Goal: Find contact information: Find contact information

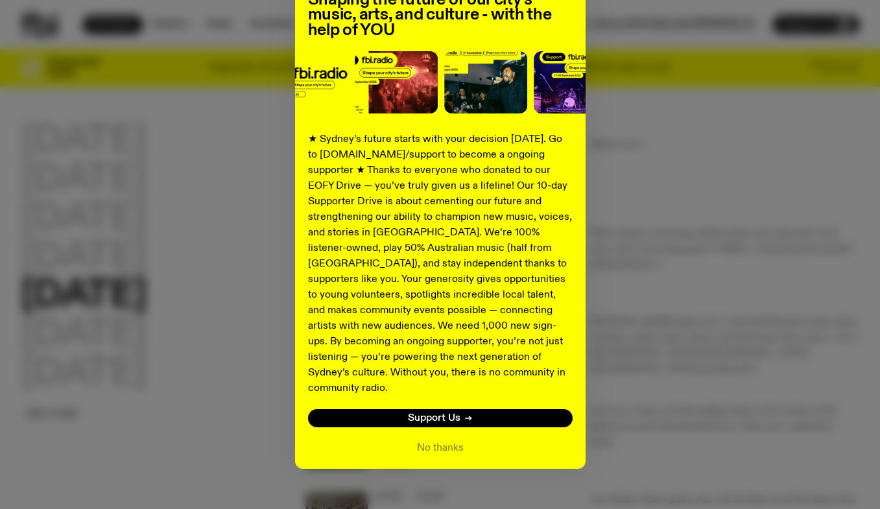
scroll to position [132, 0]
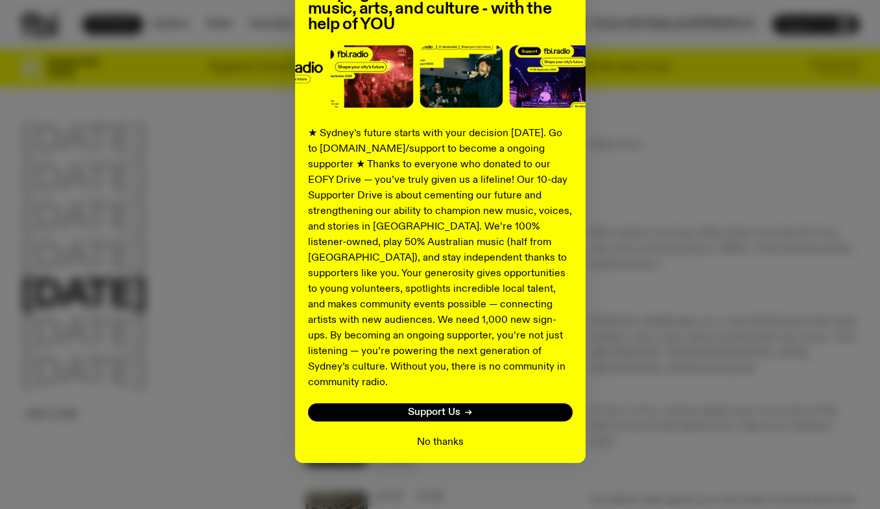
click at [418, 434] on button "No thanks" at bounding box center [440, 442] width 47 height 16
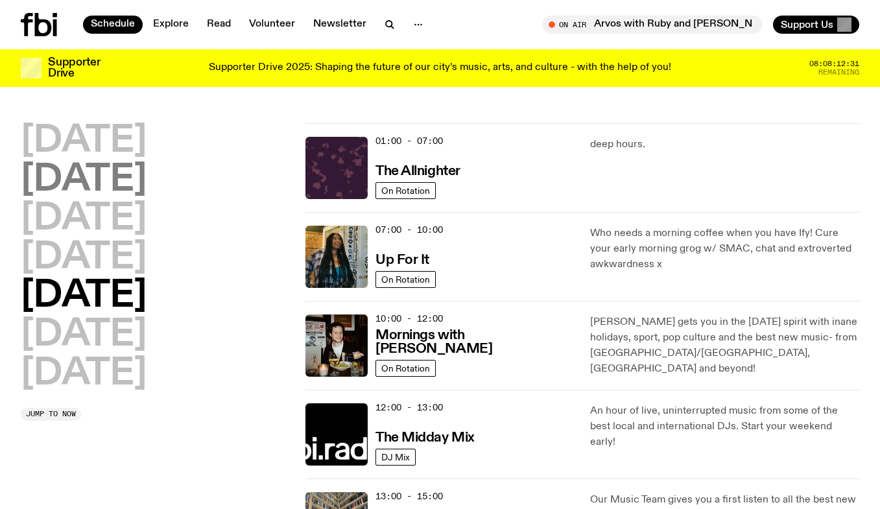
click at [104, 178] on h2 "[DATE]" at bounding box center [84, 180] width 126 height 36
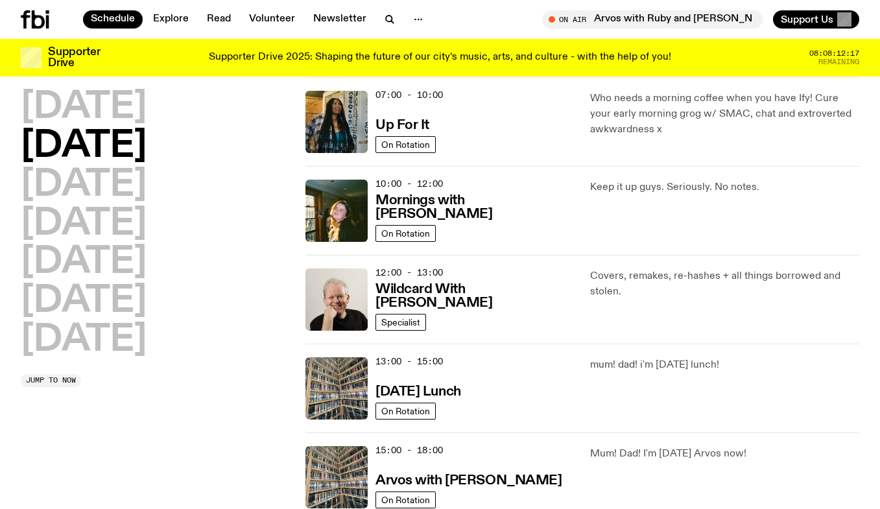
scroll to position [0, 0]
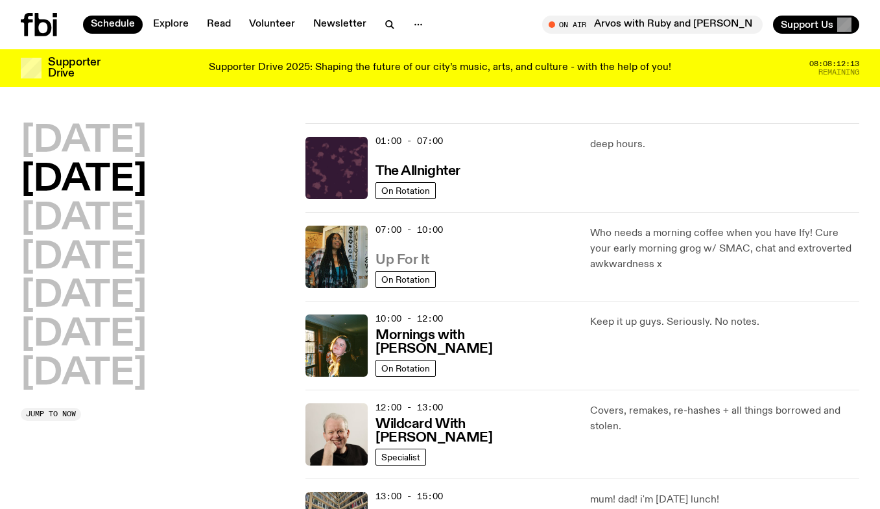
click at [408, 262] on h3 "Up For It" at bounding box center [402, 260] width 54 height 14
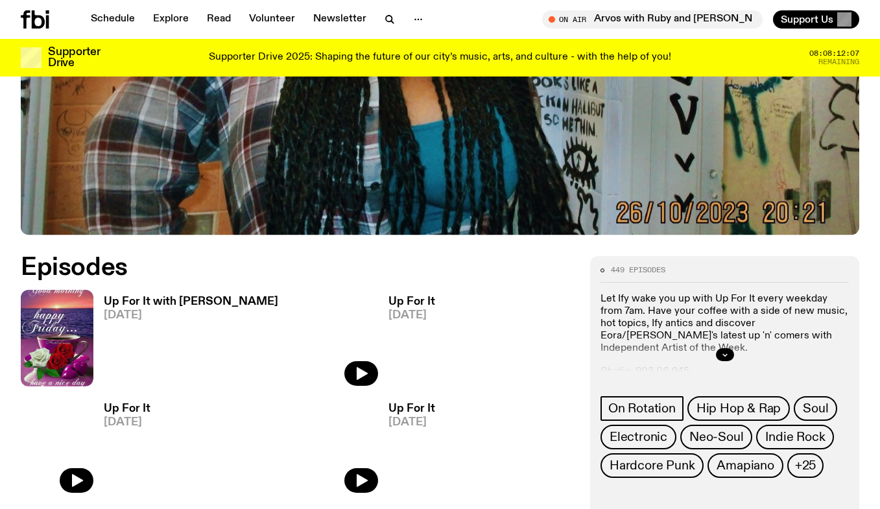
scroll to position [449, 0]
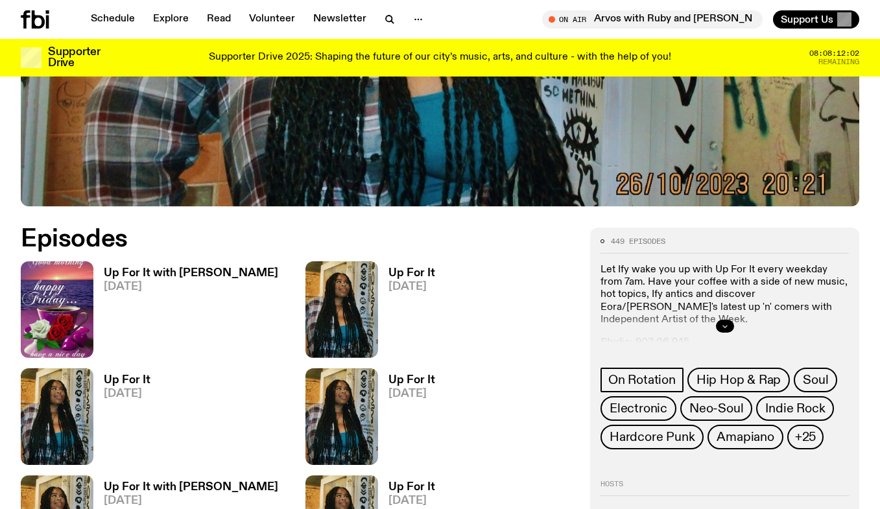
click at [725, 325] on icon "button" at bounding box center [724, 326] width 5 height 2
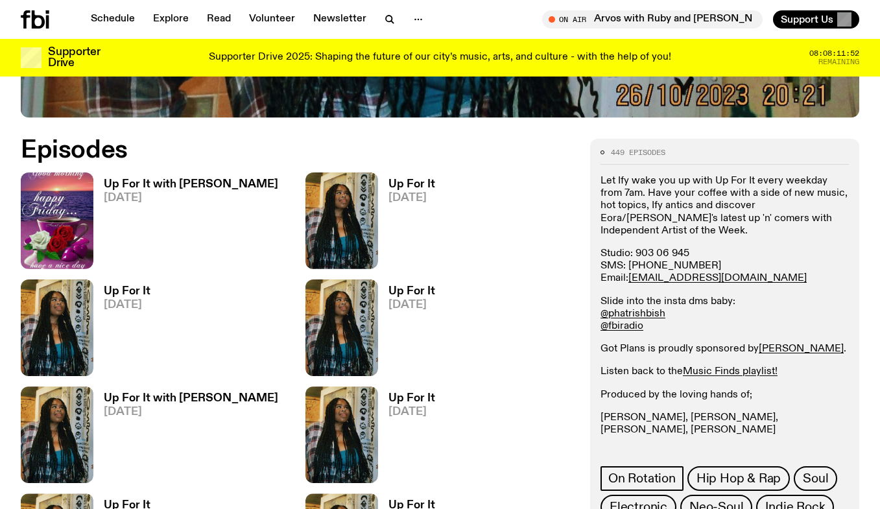
scroll to position [539, 0]
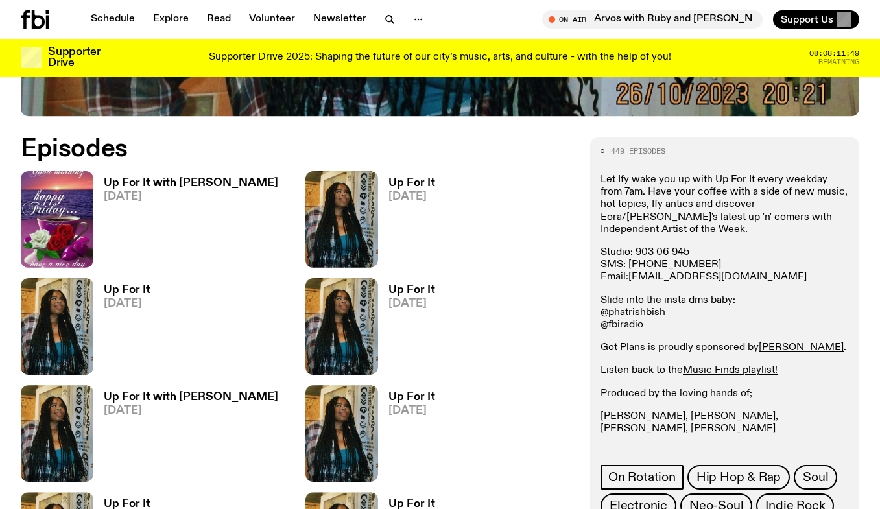
click at [632, 307] on link "@phatrishbish" at bounding box center [632, 312] width 65 height 10
drag, startPoint x: 718, startPoint y: 268, endPoint x: 627, endPoint y: 267, distance: 90.1
click at [627, 267] on p "Studio: [PHONE_NUMBER] SMS: [PHONE_NUMBER] Email: [EMAIL_ADDRESS][DOMAIN_NAME]" at bounding box center [724, 265] width 248 height 38
copy p "[EMAIL_ADDRESS][DOMAIN_NAME]"
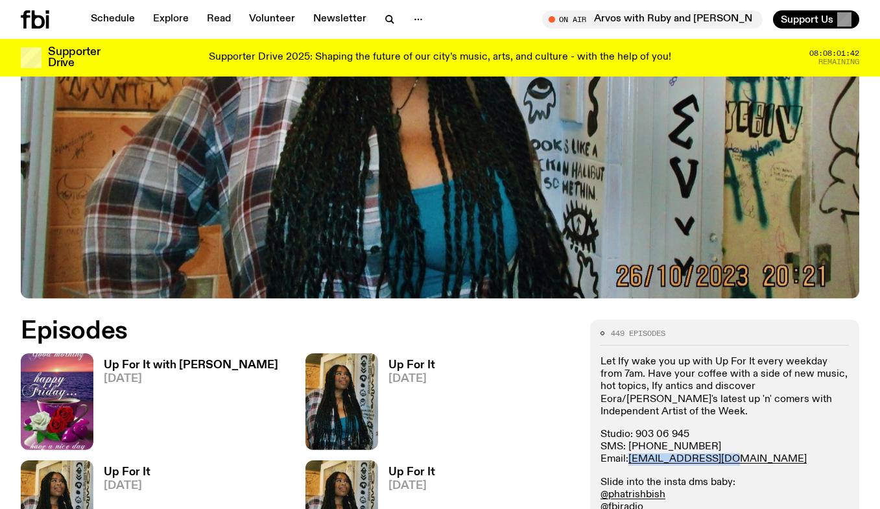
scroll to position [0, 0]
